Goal: Information Seeking & Learning: Find specific fact

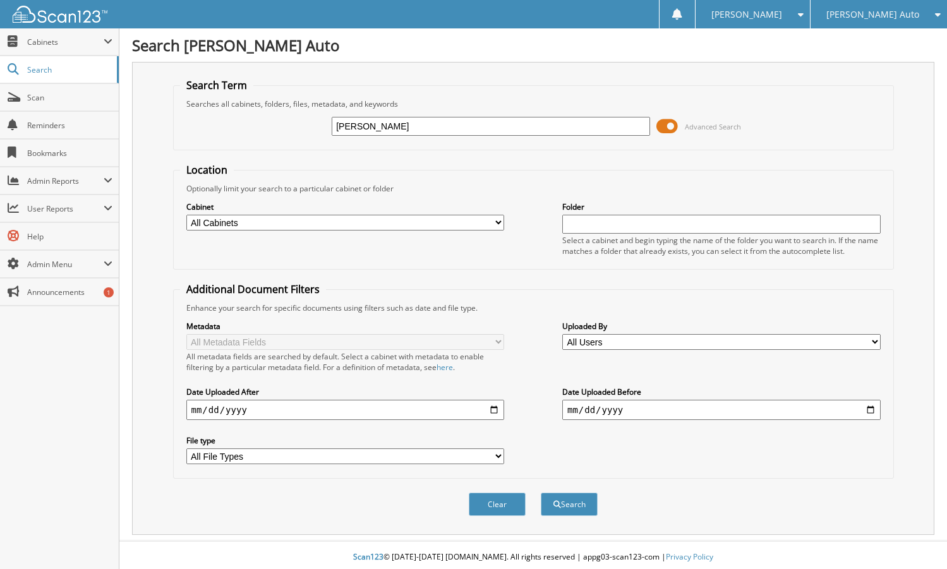
type input "braithwaite"
click at [541, 493] on button "Search" at bounding box center [569, 504] width 57 height 23
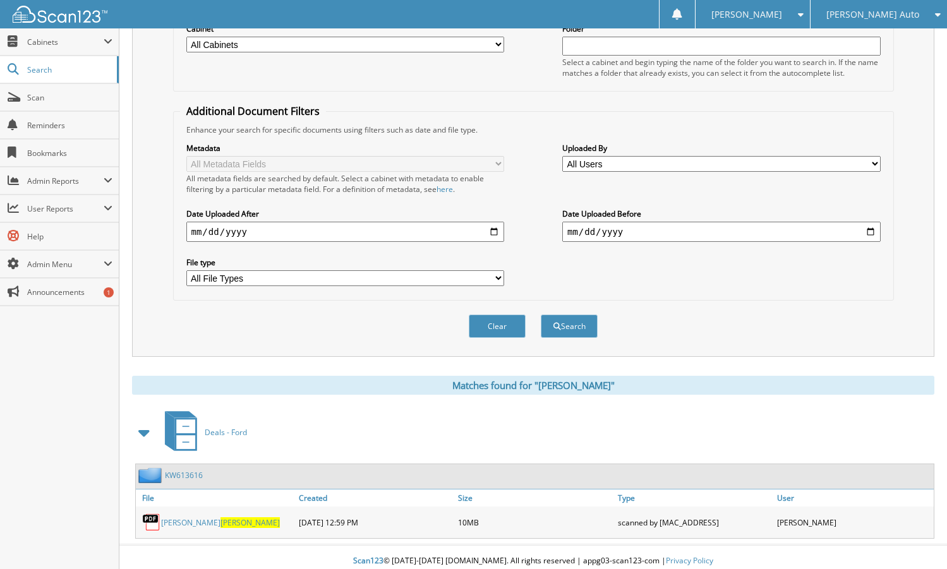
scroll to position [186, 0]
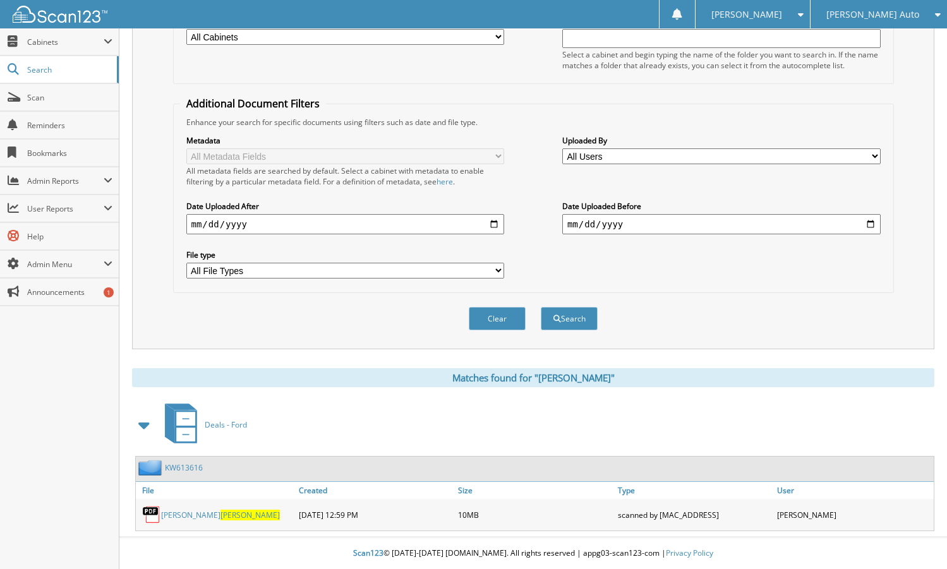
click at [181, 466] on link "KW613616" at bounding box center [184, 467] width 38 height 11
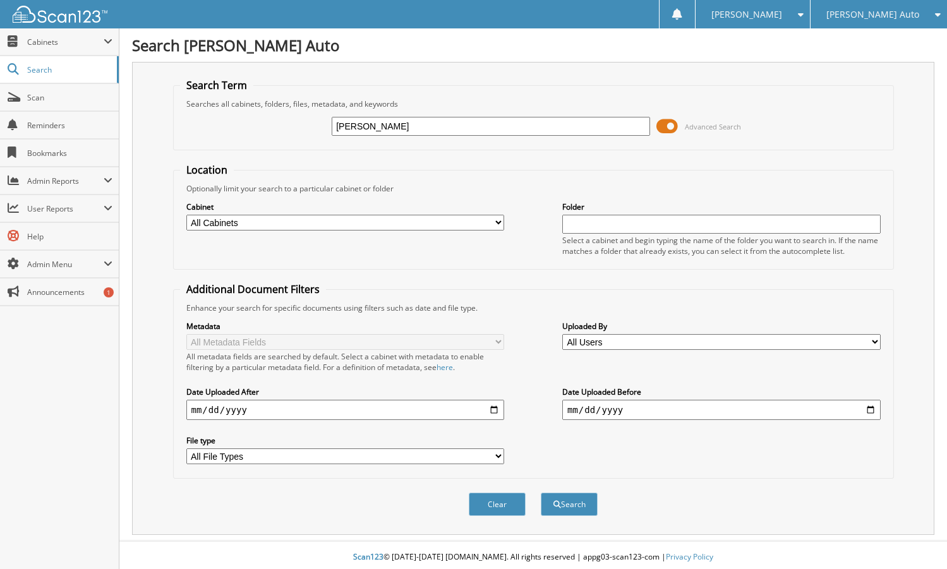
type input "[PERSON_NAME]"
click at [541, 493] on button "Search" at bounding box center [569, 504] width 57 height 23
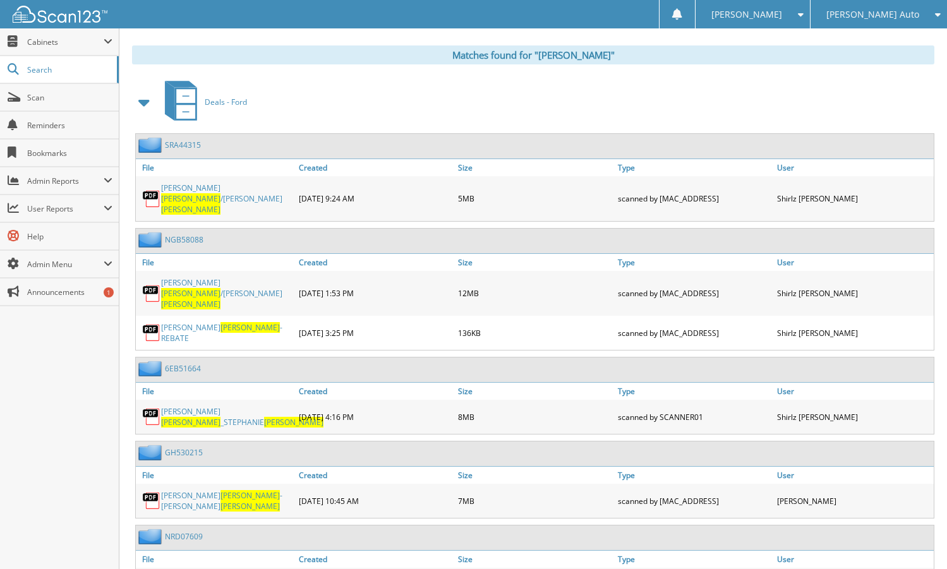
scroll to position [505, 0]
